Goal: Task Accomplishment & Management: Manage account settings

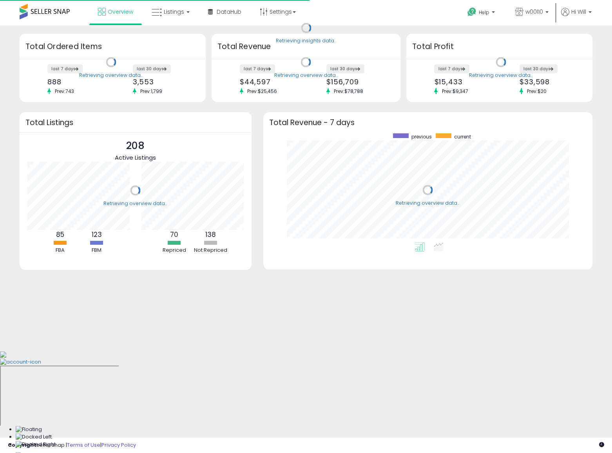
scroll to position [109, 314]
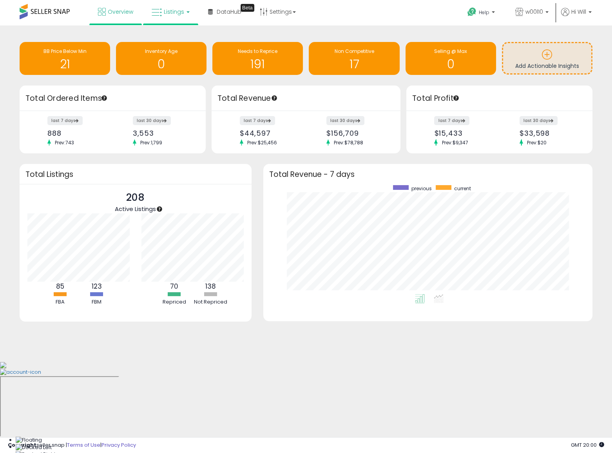
click at [172, 12] on span "Listings" at bounding box center [174, 12] width 20 height 8
click at [173, 41] on icon at bounding box center [177, 39] width 34 height 10
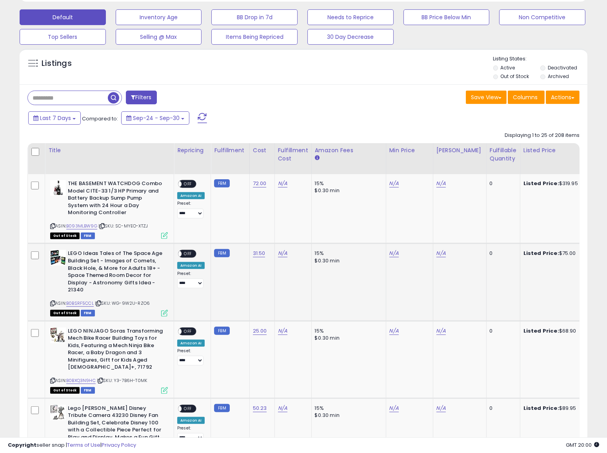
scroll to position [161, 329]
click at [490, 157] on div "Fulfillable Quantity" at bounding box center [503, 154] width 27 height 16
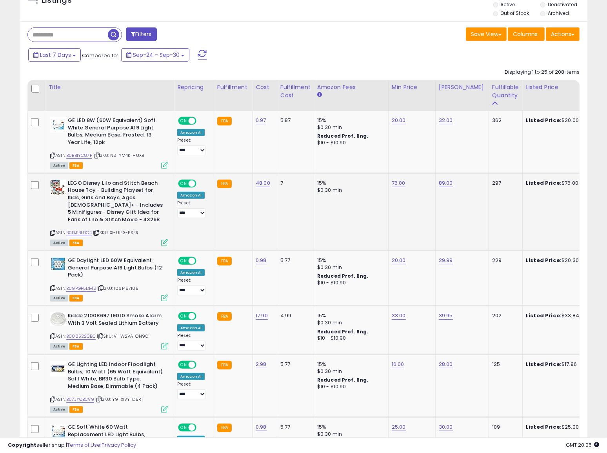
scroll to position [534, 0]
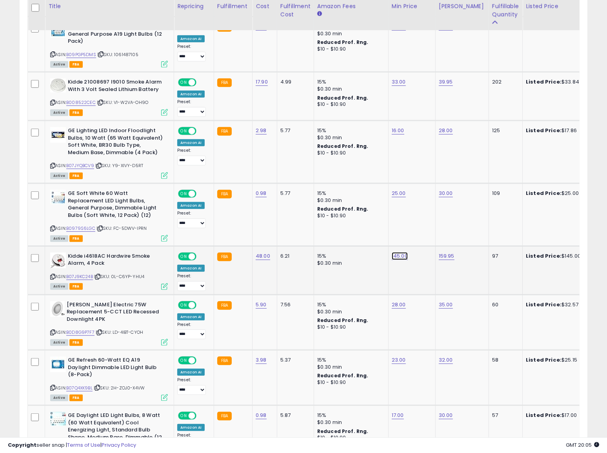
click at [396, 257] on link "145.00" at bounding box center [400, 256] width 16 height 8
type input "******"
click at [425, 231] on button "submit" at bounding box center [417, 236] width 13 height 12
click at [447, 256] on link "159.95" at bounding box center [447, 256] width 16 height 8
type input "******"
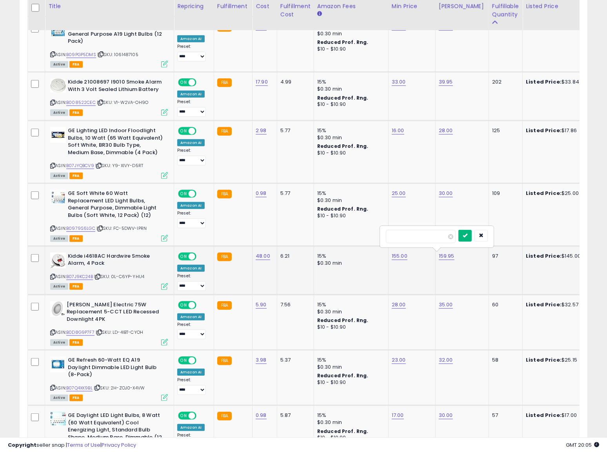
click at [467, 237] on icon "submit" at bounding box center [465, 235] width 5 height 5
